Goal: Information Seeking & Learning: Learn about a topic

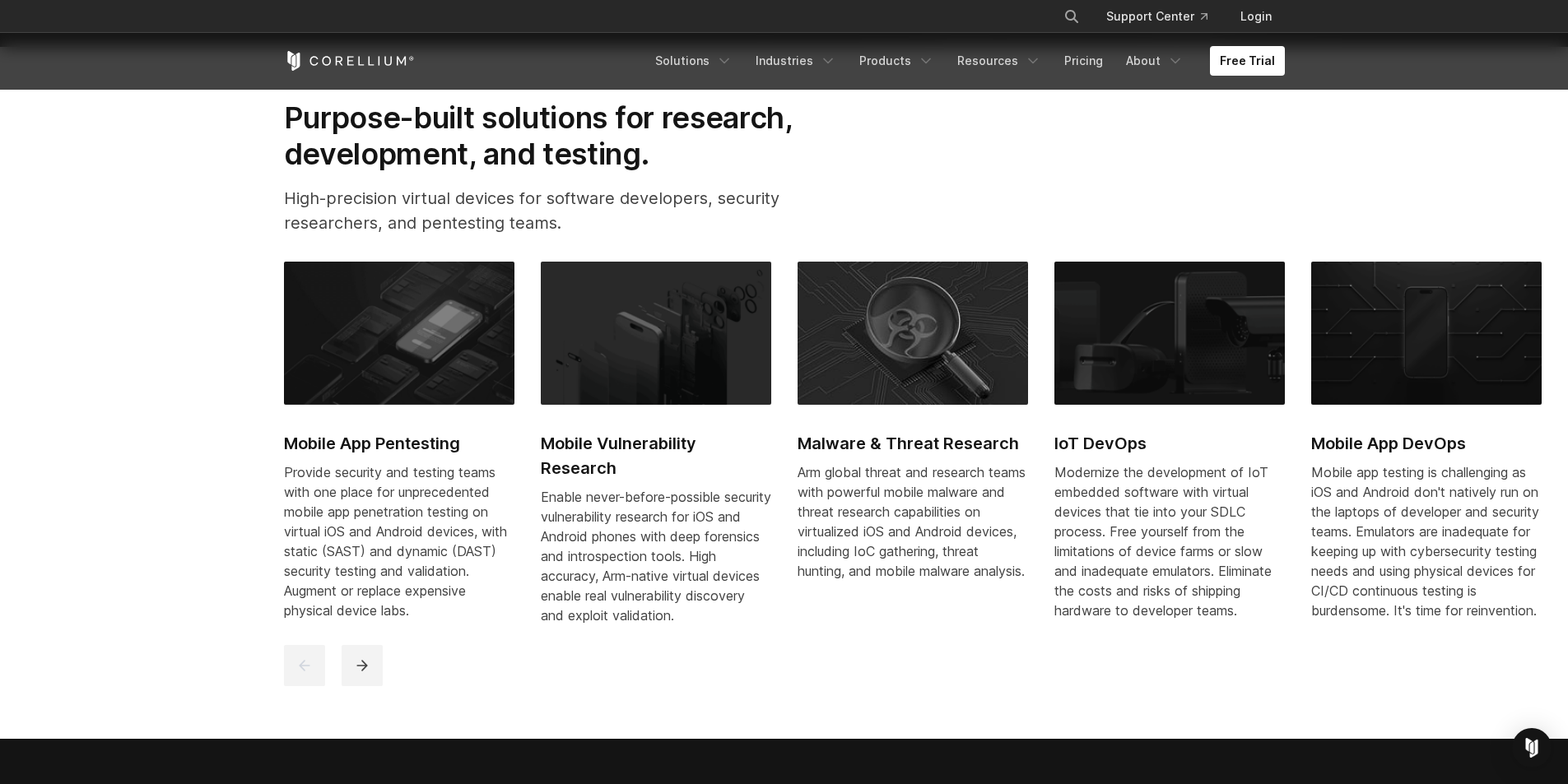
scroll to position [822, 0]
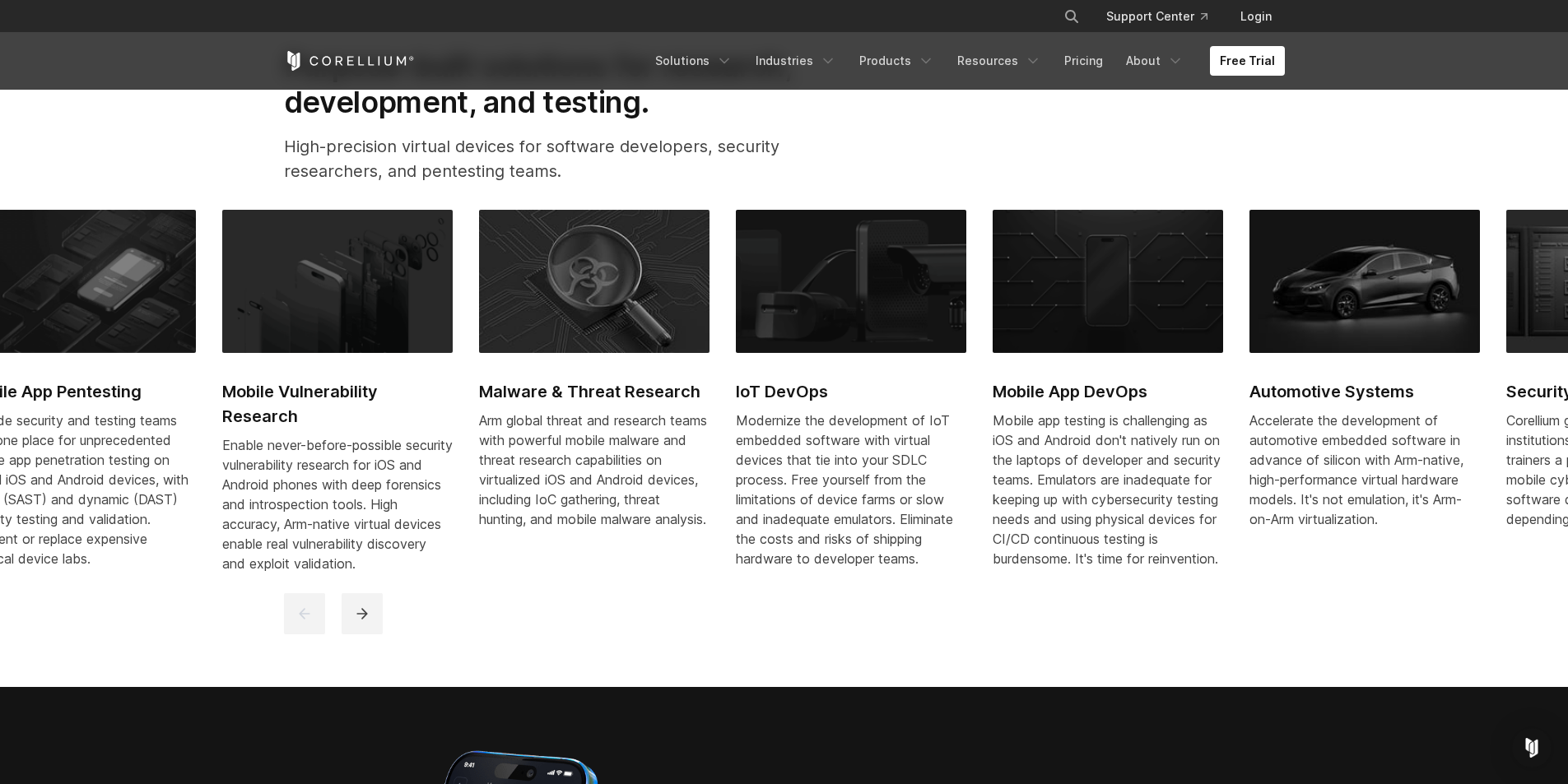
drag, startPoint x: 1031, startPoint y: 373, endPoint x: 858, endPoint y: 375, distance: 173.0
click at [859, 375] on link "IoT DevOps Modernize the development of IoT embedded software with virtual devi…" at bounding box center [851, 399] width 230 height 378
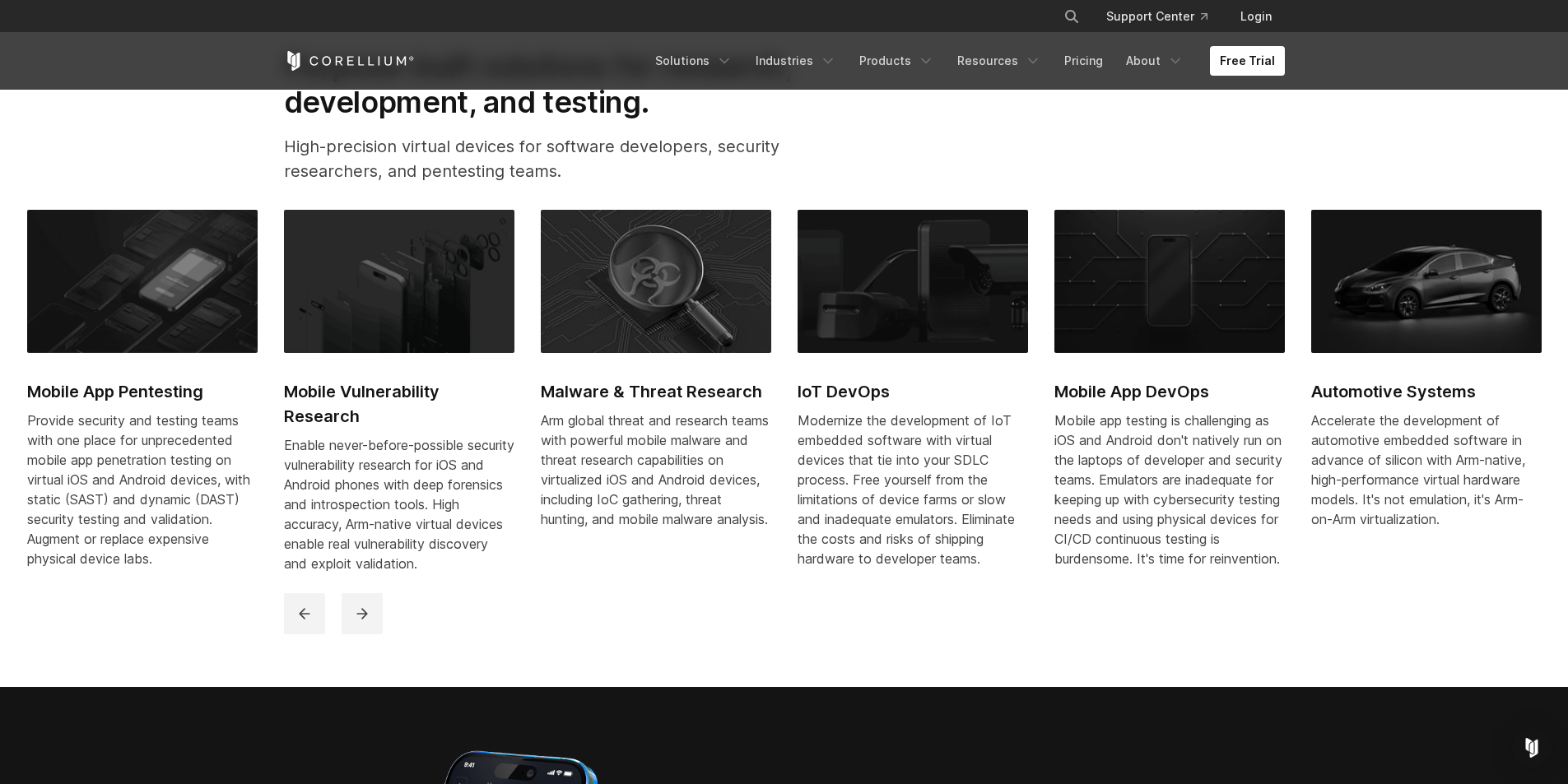
drag, startPoint x: 1168, startPoint y: 358, endPoint x: 429, endPoint y: 458, distance: 745.7
click at [1055, 459] on link "Mobile App DevOps Mobile app testing is challenging as iOS and Android don't na…" at bounding box center [1170, 399] width 230 height 378
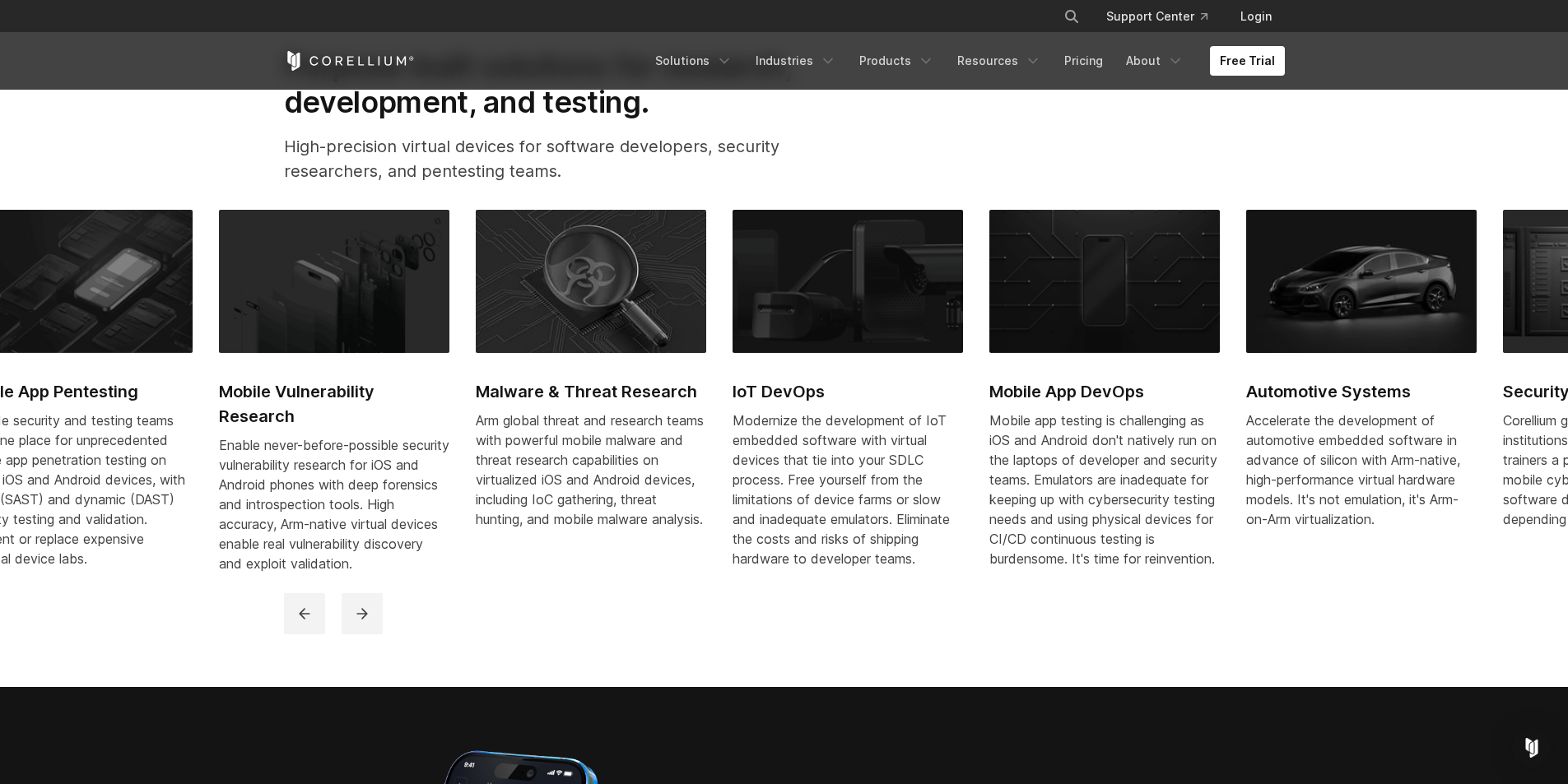
drag, startPoint x: 659, startPoint y: 412, endPoint x: 966, endPoint y: 428, distance: 307.4
click at [963, 428] on div "Modernize the development of IoT embedded software with virtual devices that ti…" at bounding box center [848, 489] width 230 height 158
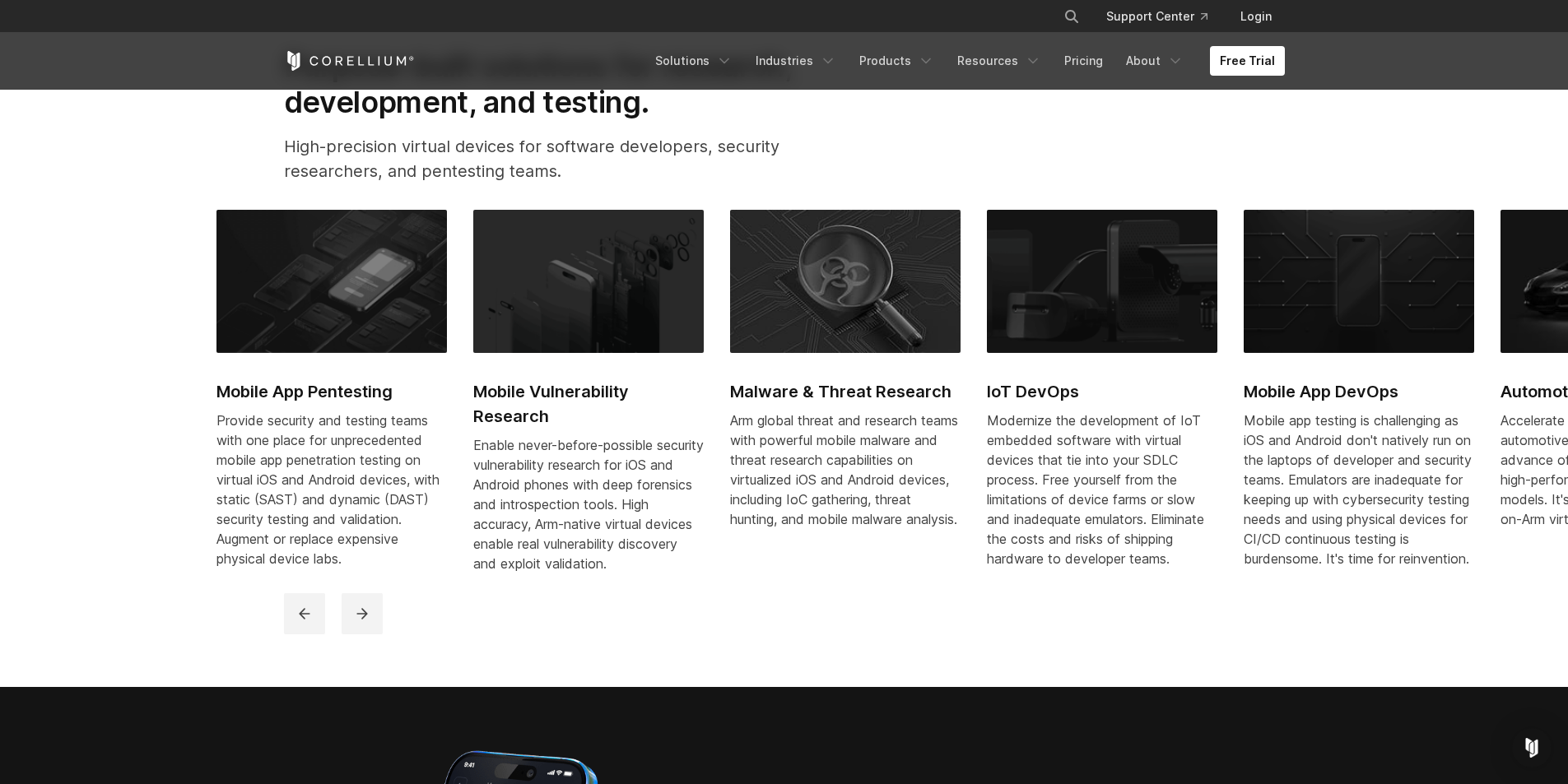
drag, startPoint x: 560, startPoint y: 455, endPoint x: 819, endPoint y: 454, distance: 259.0
click at [819, 454] on div "Mobile App Pentesting Provide security and testing teams with one place for unp…" at bounding box center [1115, 402] width 1798 height 383
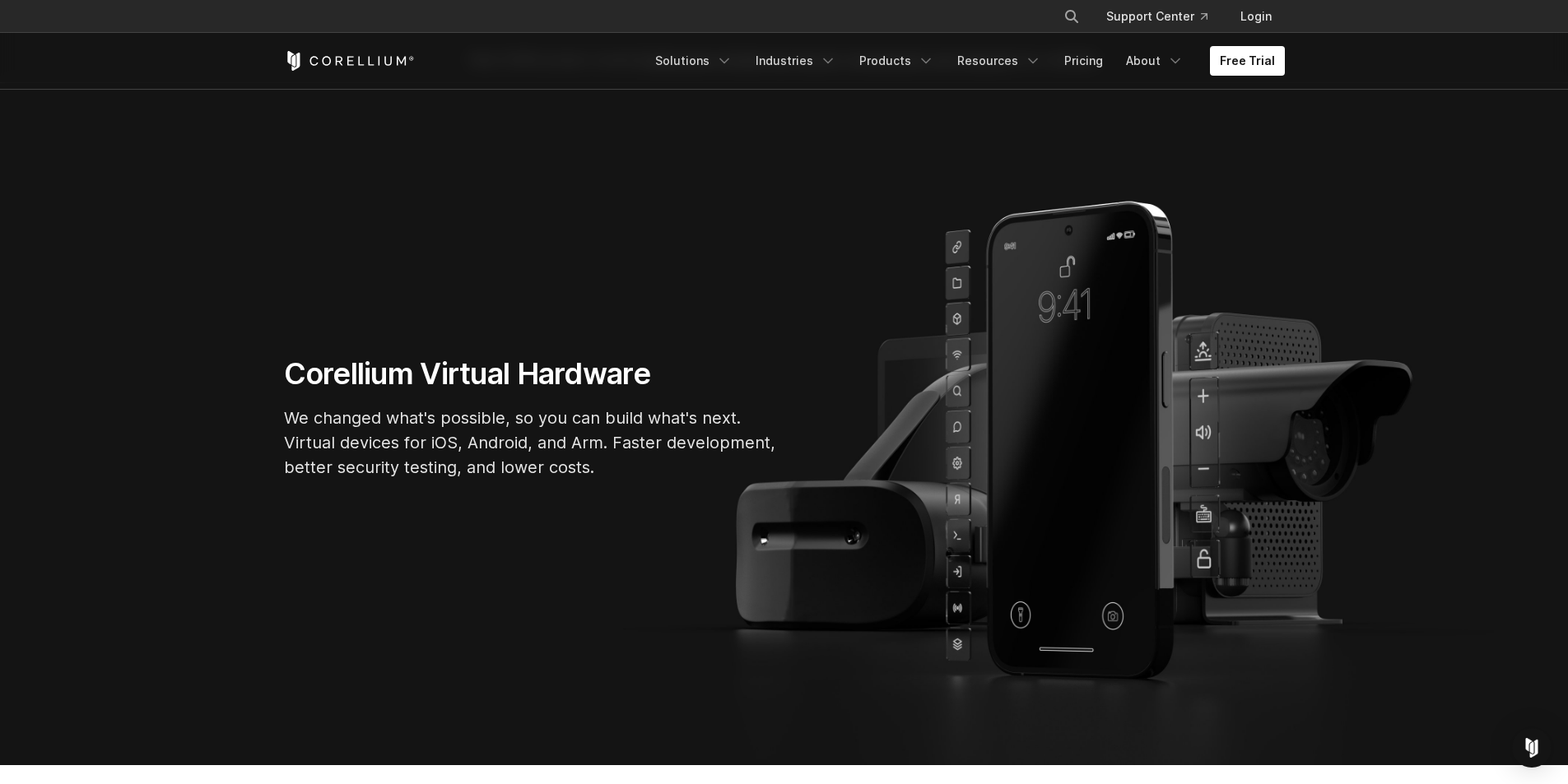
scroll to position [0, 0]
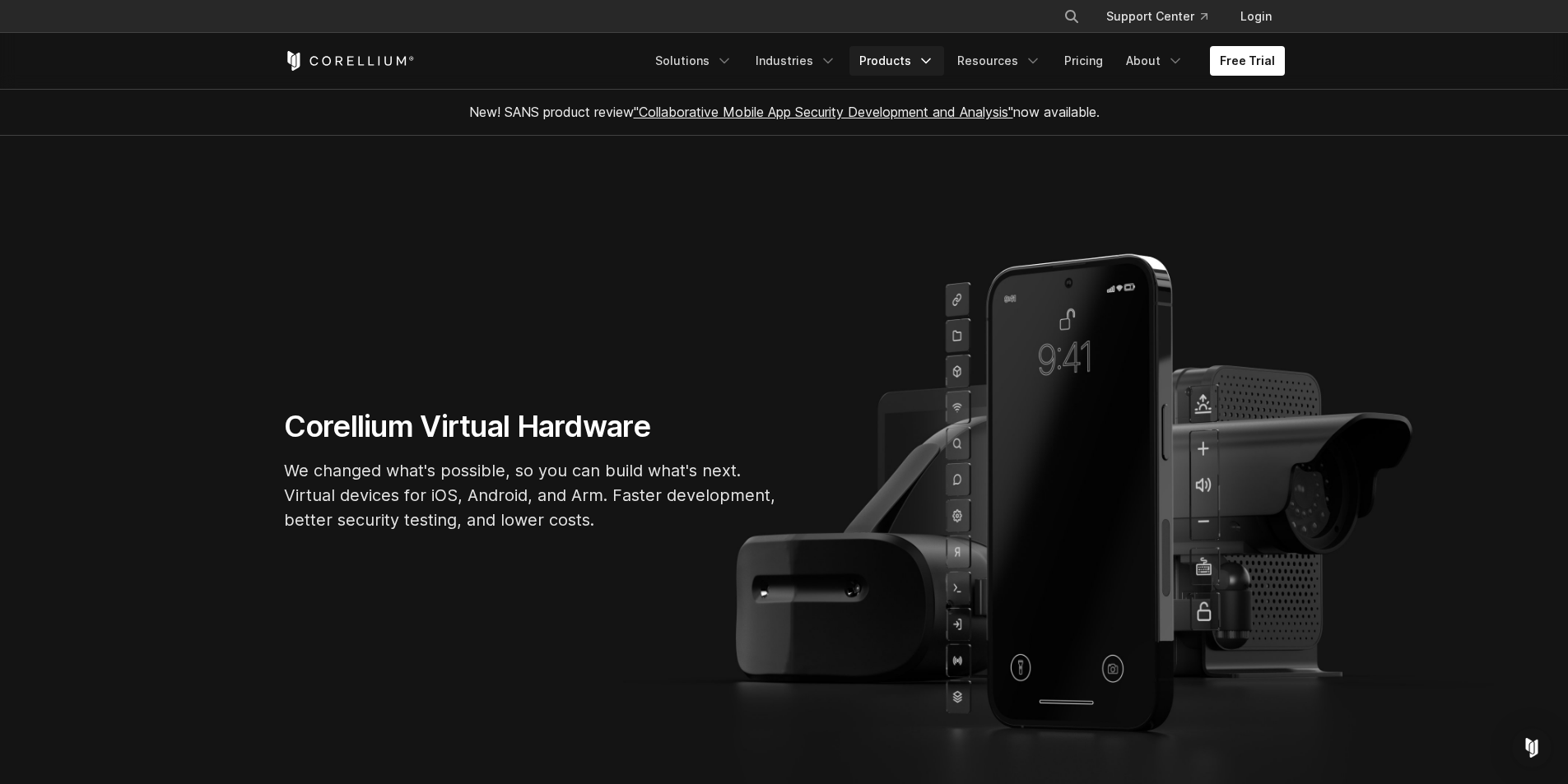
click at [890, 66] on link "Products" at bounding box center [897, 61] width 95 height 30
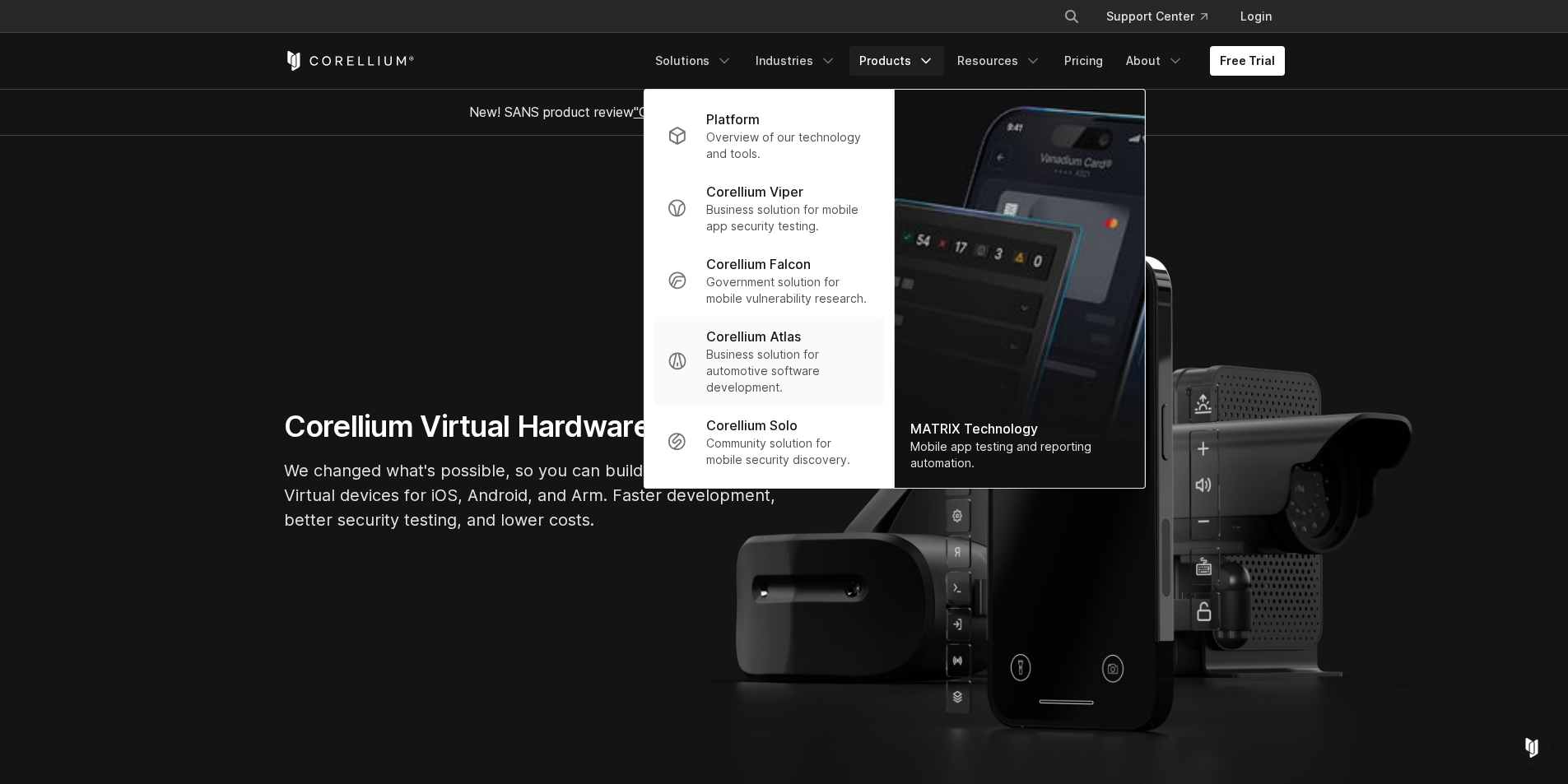
click at [802, 371] on p "Business solution for automotive software development." at bounding box center [788, 371] width 164 height 50
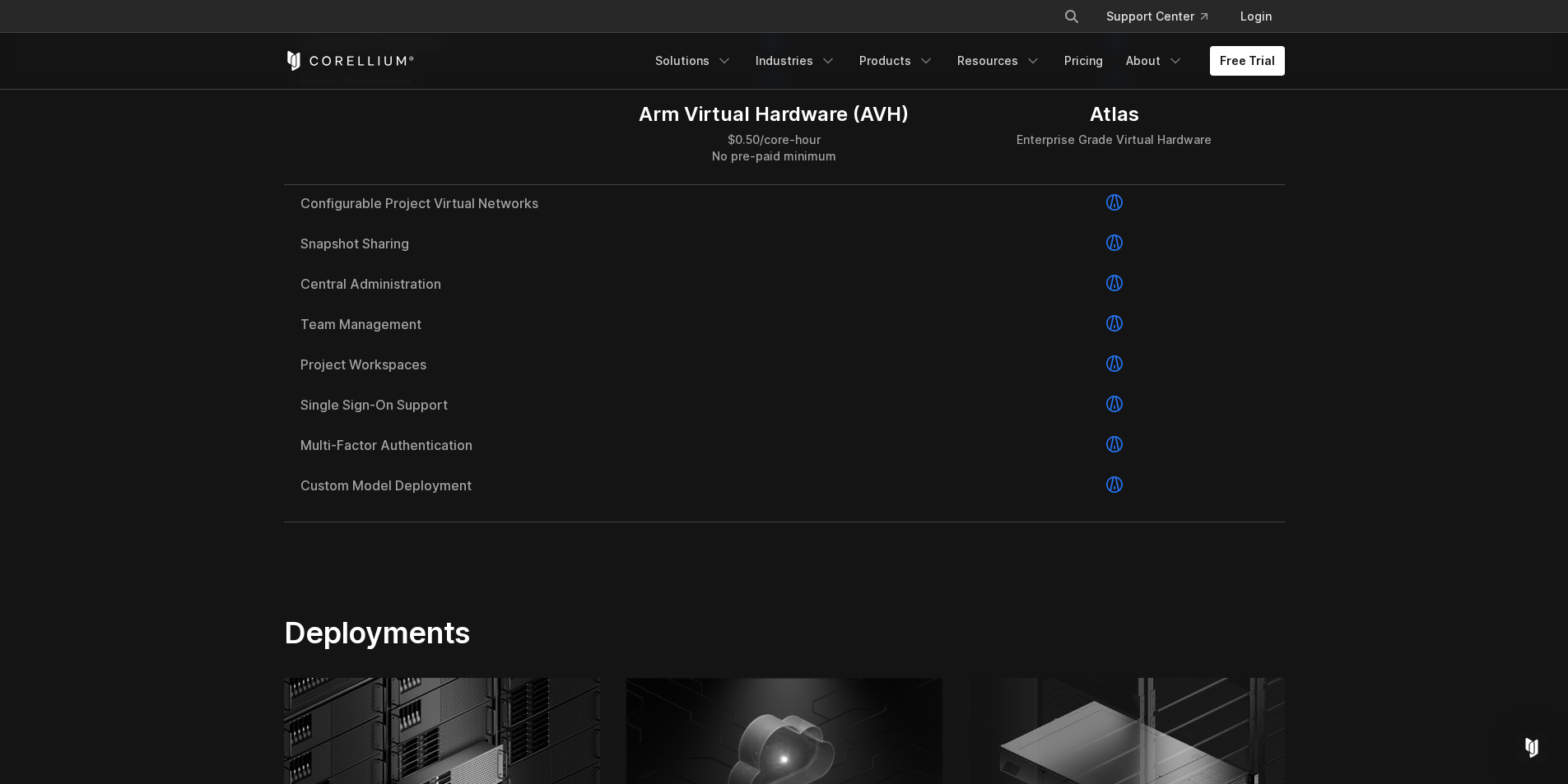
scroll to position [3208, 0]
